Goal: Find specific page/section: Find specific page/section

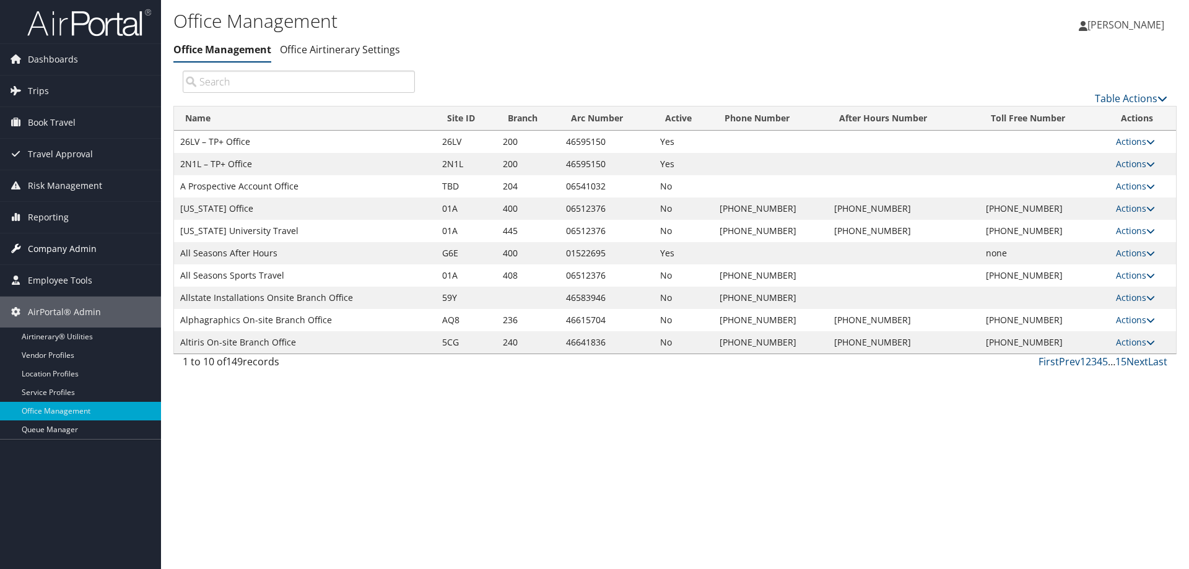
click at [52, 248] on span "Company Admin" at bounding box center [62, 249] width 69 height 31
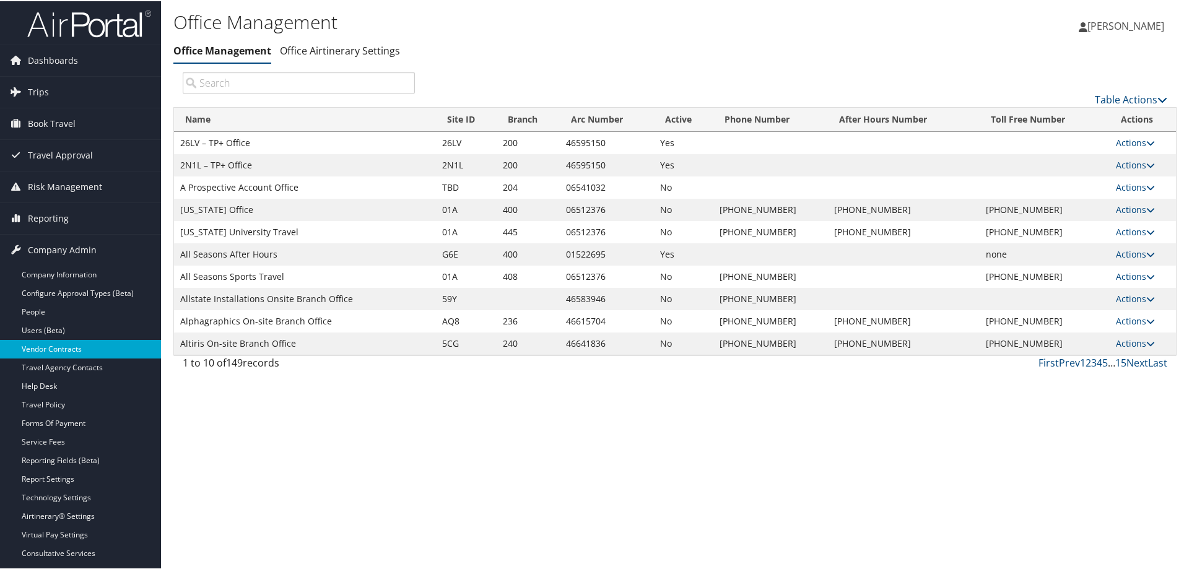
click at [63, 354] on link "Vendor Contracts" at bounding box center [80, 348] width 161 height 19
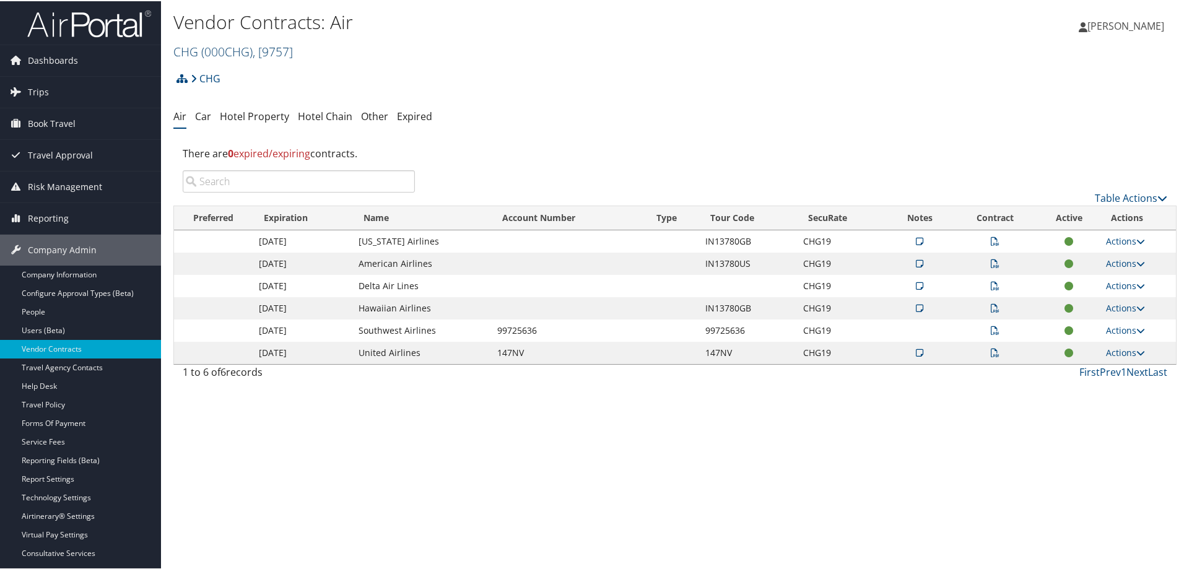
click at [233, 52] on span "( 000CHG )" at bounding box center [226, 50] width 51 height 17
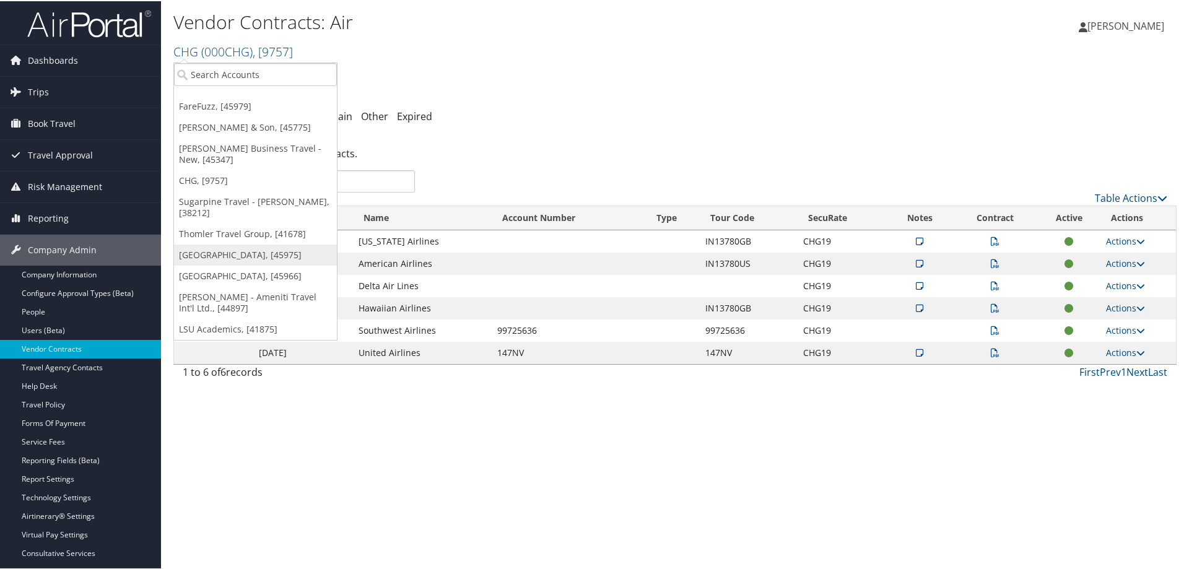
click at [204, 250] on link "[GEOGRAPHIC_DATA], [45975]" at bounding box center [255, 253] width 163 height 21
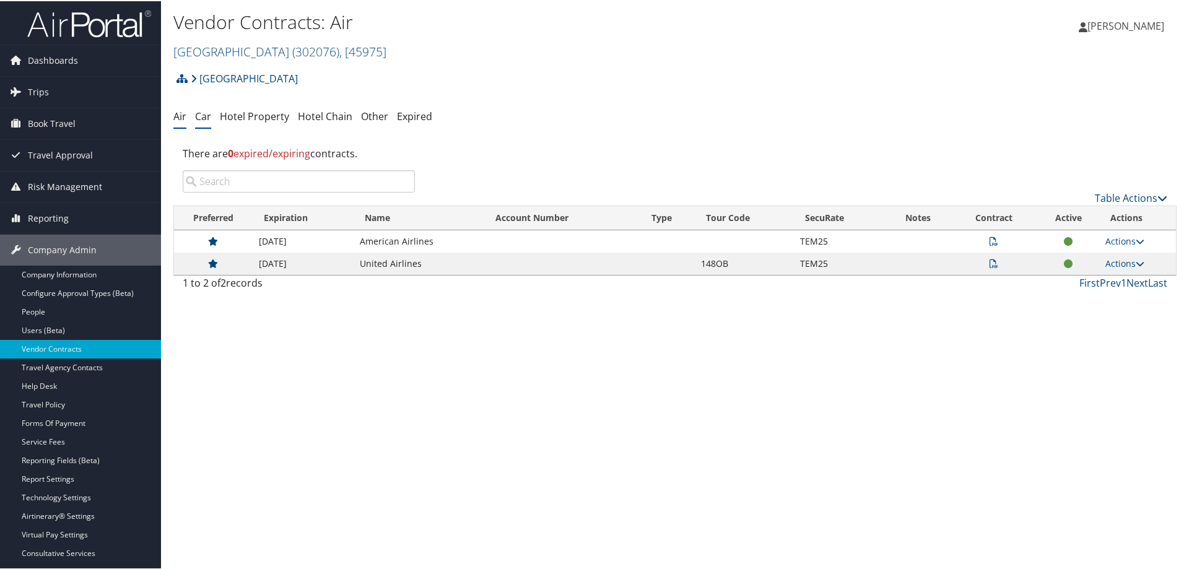
click at [204, 115] on link "Car" at bounding box center [203, 115] width 16 height 14
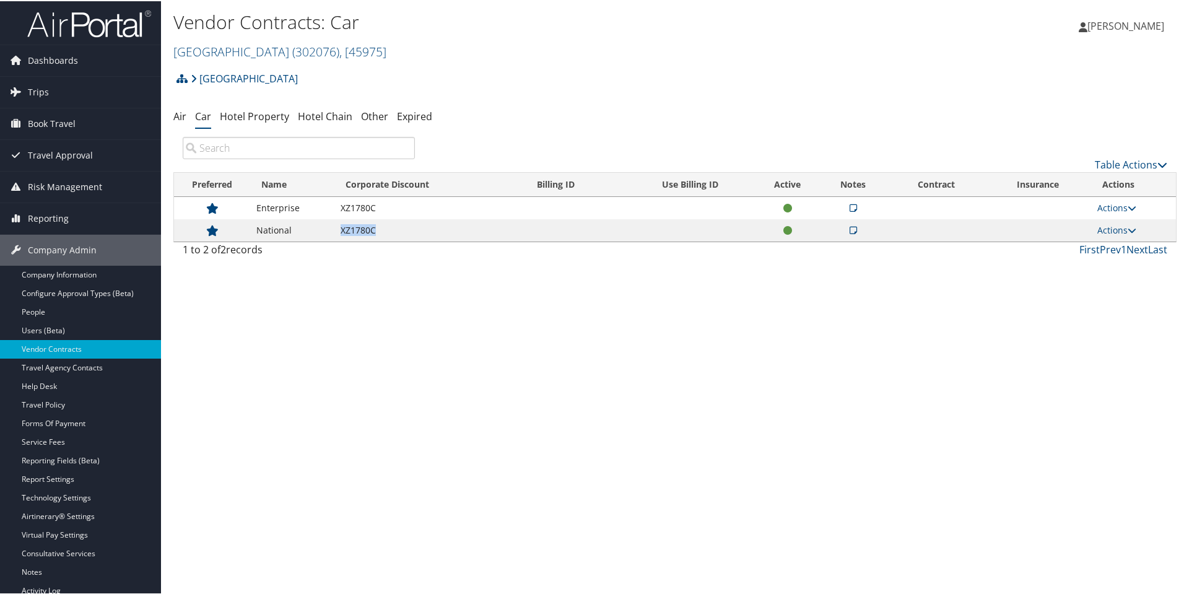
drag, startPoint x: 370, startPoint y: 229, endPoint x: 341, endPoint y: 227, distance: 29.2
click at [341, 227] on td "XZ1780C" at bounding box center [429, 229] width 191 height 22
copy td "XZ1780C"
click at [41, 409] on link "Travel Policy" at bounding box center [80, 404] width 161 height 19
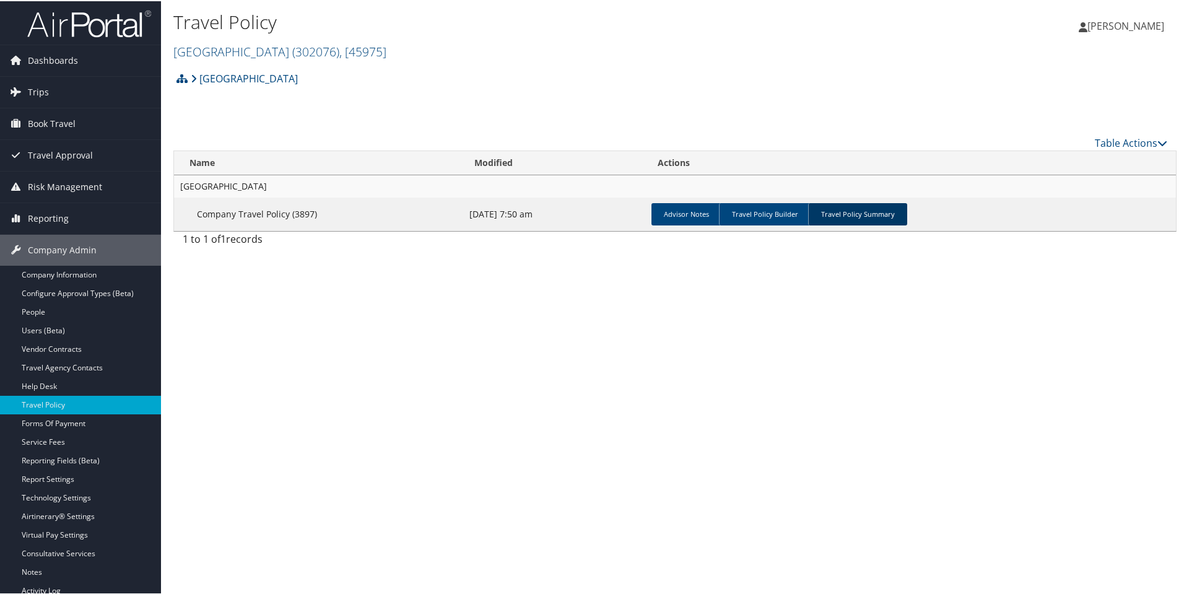
click at [847, 220] on link "Travel Policy Summary" at bounding box center [857, 213] width 99 height 22
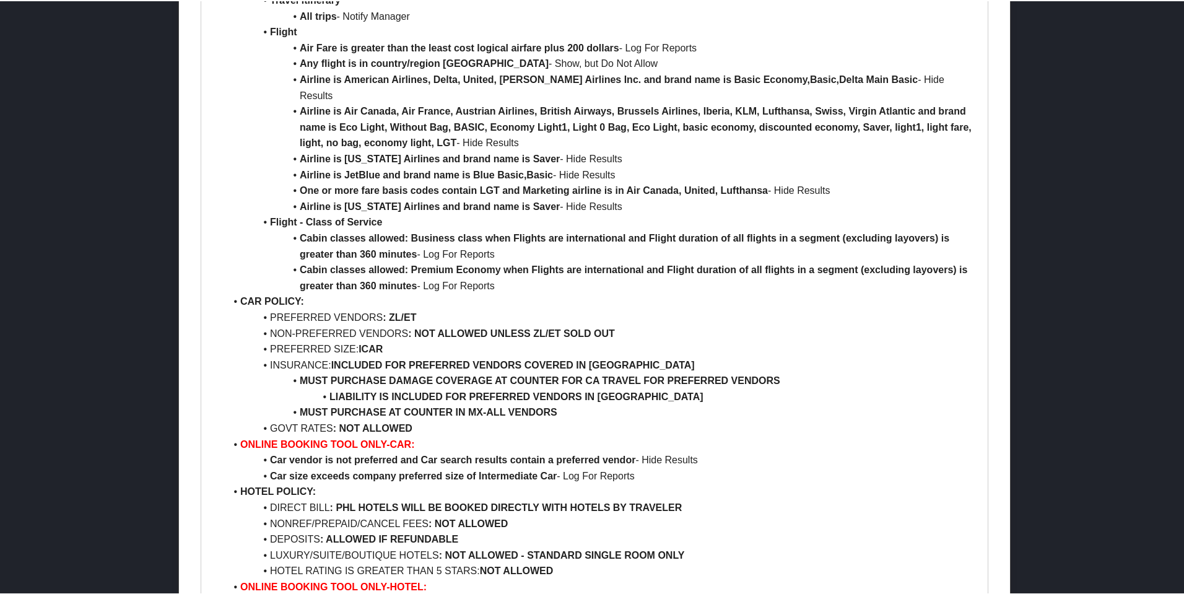
scroll to position [2106, 0]
